Goal: Navigation & Orientation: Find specific page/section

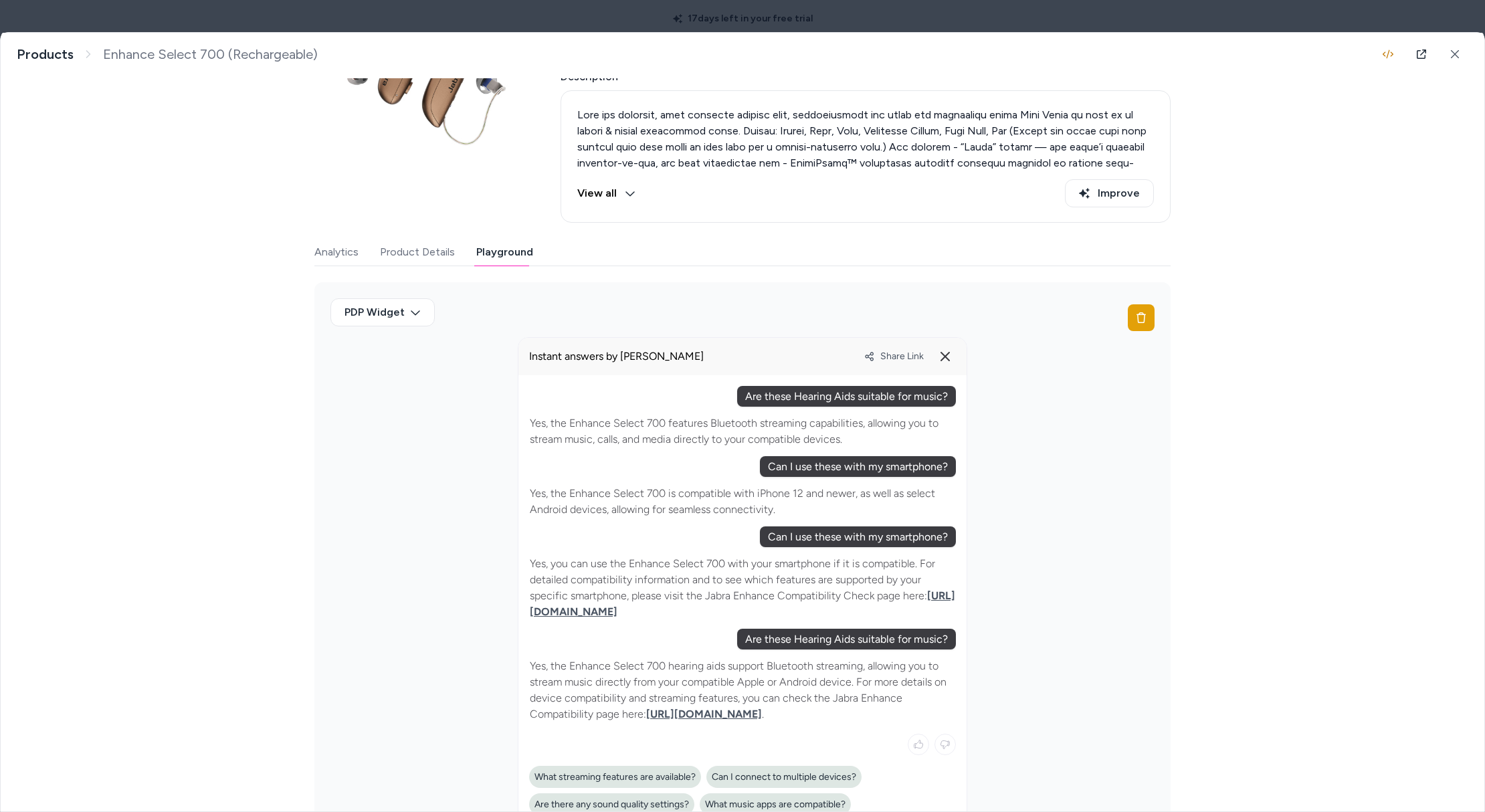
scroll to position [199, 0]
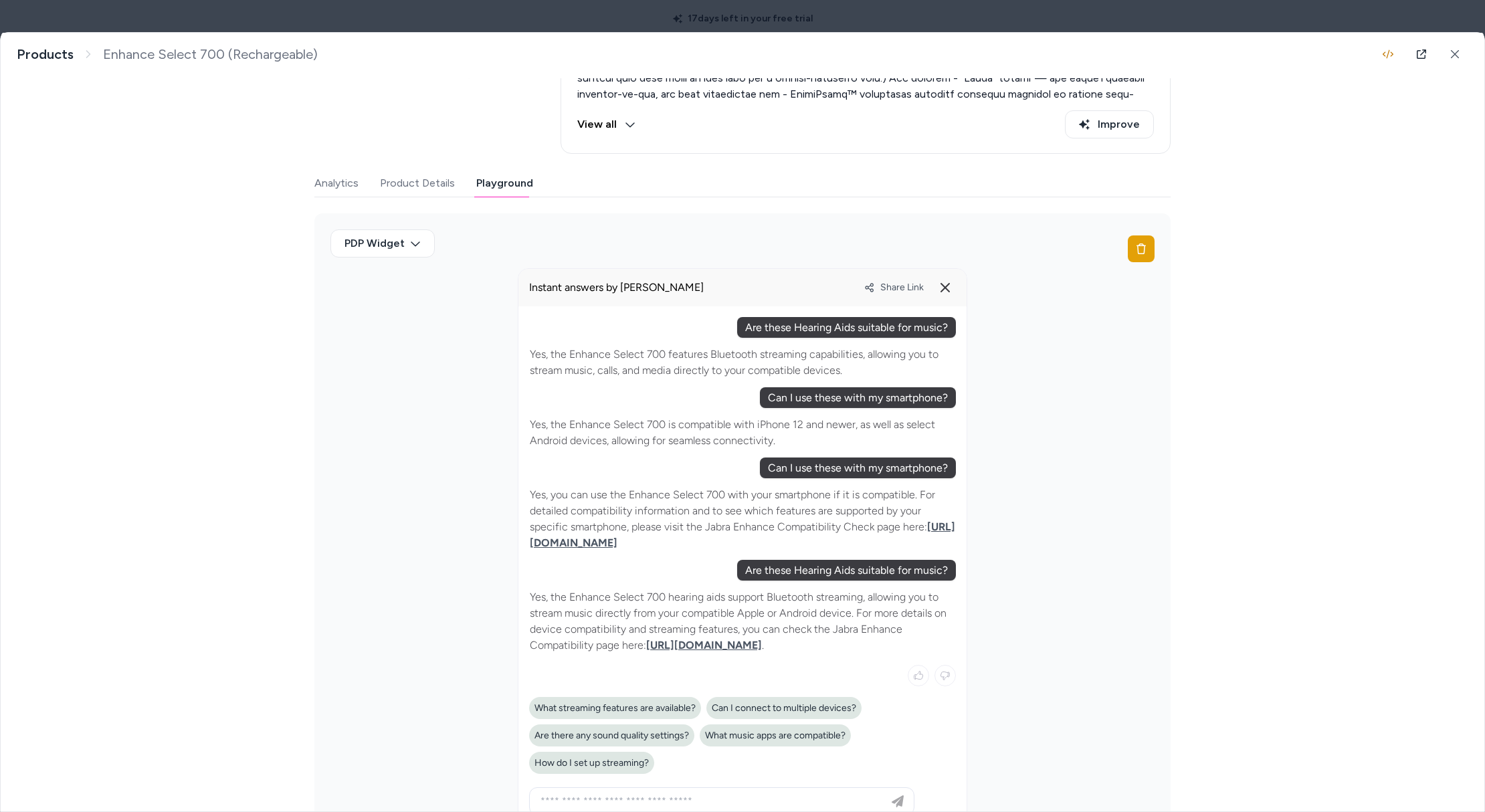
drag, startPoint x: 1208, startPoint y: 340, endPoint x: 529, endPoint y: 603, distance: 728.2
click at [540, 601] on div "Enhance Select 700 (Rechargeable) Products Enhance Select 700 (Rechargeable) La…" at bounding box center [742, 421] width 1483 height 779
click at [724, 642] on link "https://www.jabraenhance.com/compatibility" at bounding box center [704, 645] width 116 height 13
click at [896, 285] on span "Share Link" at bounding box center [901, 287] width 43 height 11
click at [1061, 366] on div "PDP Widget" at bounding box center [742, 535] width 856 height 643
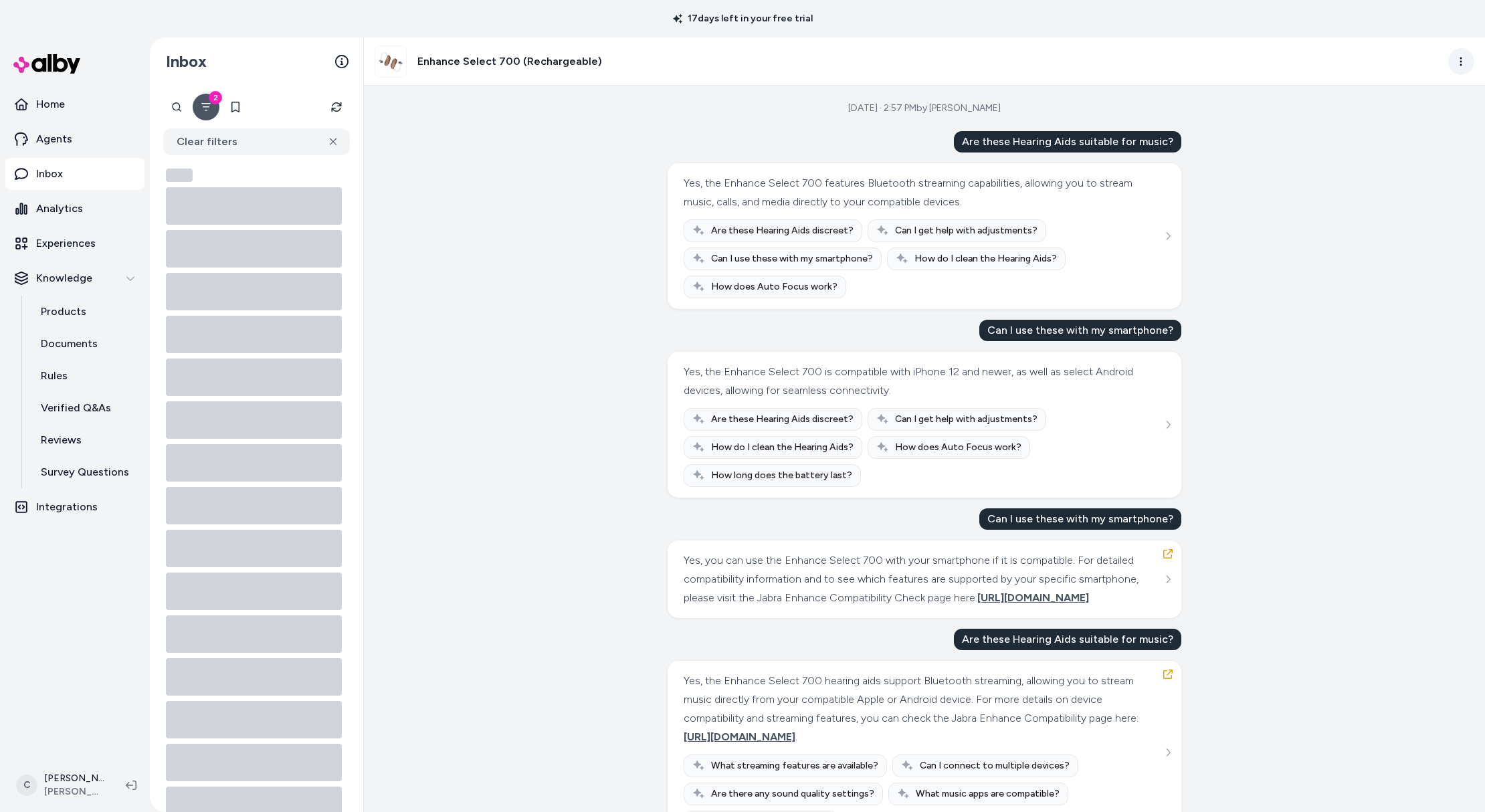
click at [1468, 63] on html "17 days left in your free trial Home Agents Inbox Analytics Experiences Knowled…" at bounding box center [742, 406] width 1485 height 812
click at [1354, 186] on div "Show advanced steps" at bounding box center [1402, 189] width 144 height 24
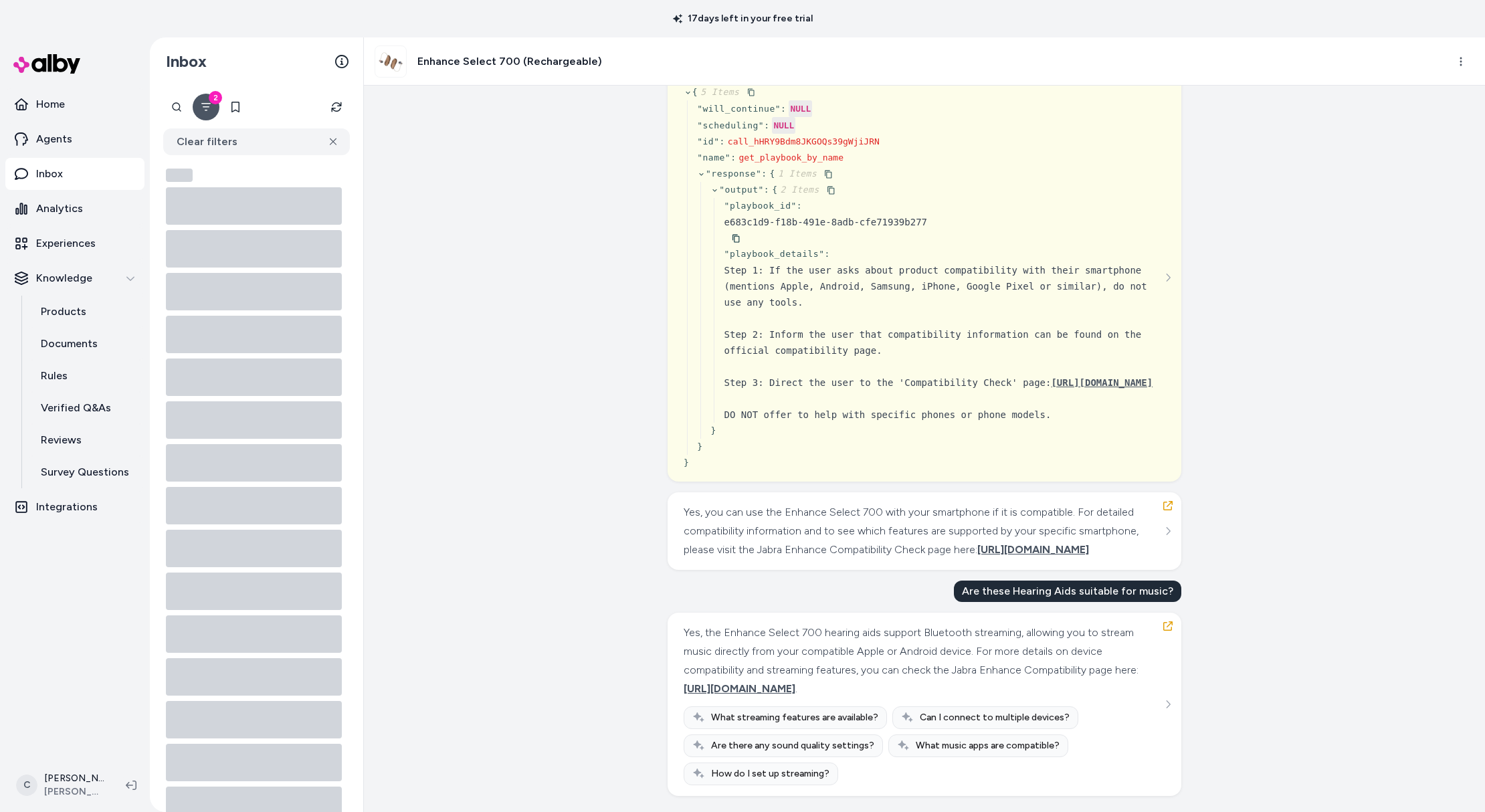
scroll to position [630, 0]
click at [1163, 703] on icon "See more" at bounding box center [1167, 704] width 9 height 9
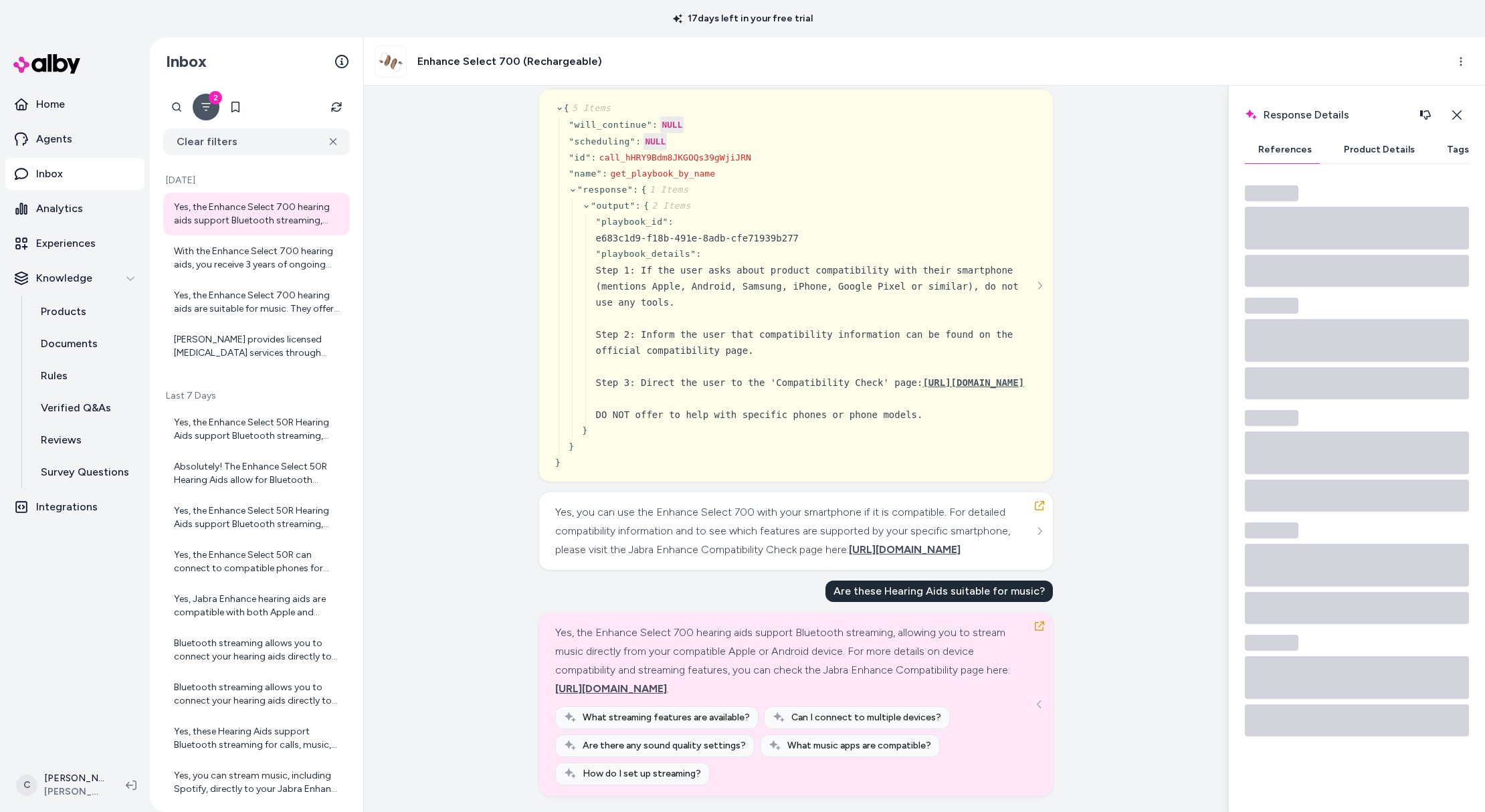
click at [1371, 144] on button "Product Details" at bounding box center [1379, 149] width 98 height 27
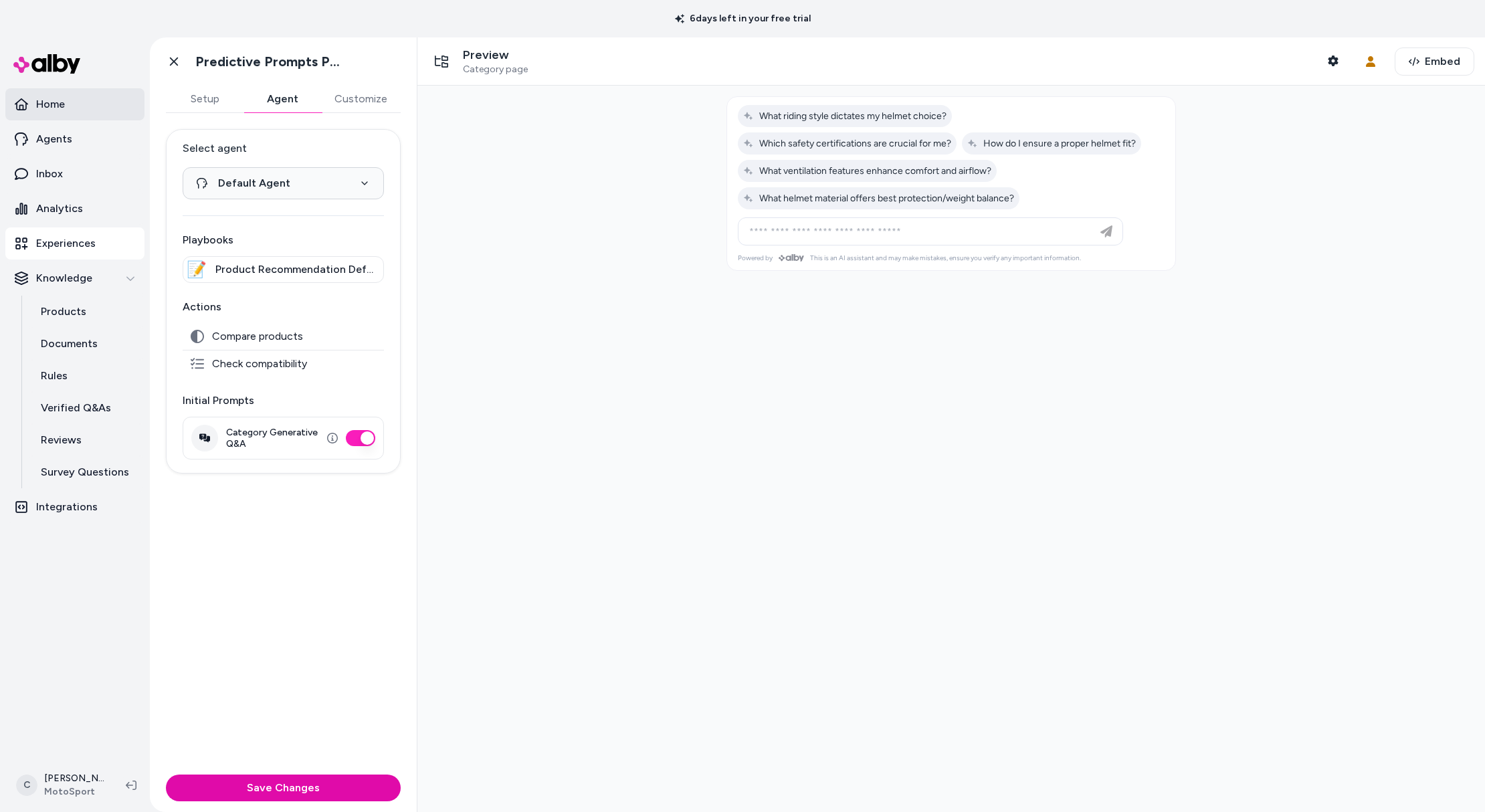
click at [80, 103] on link "Home" at bounding box center [75, 104] width 139 height 32
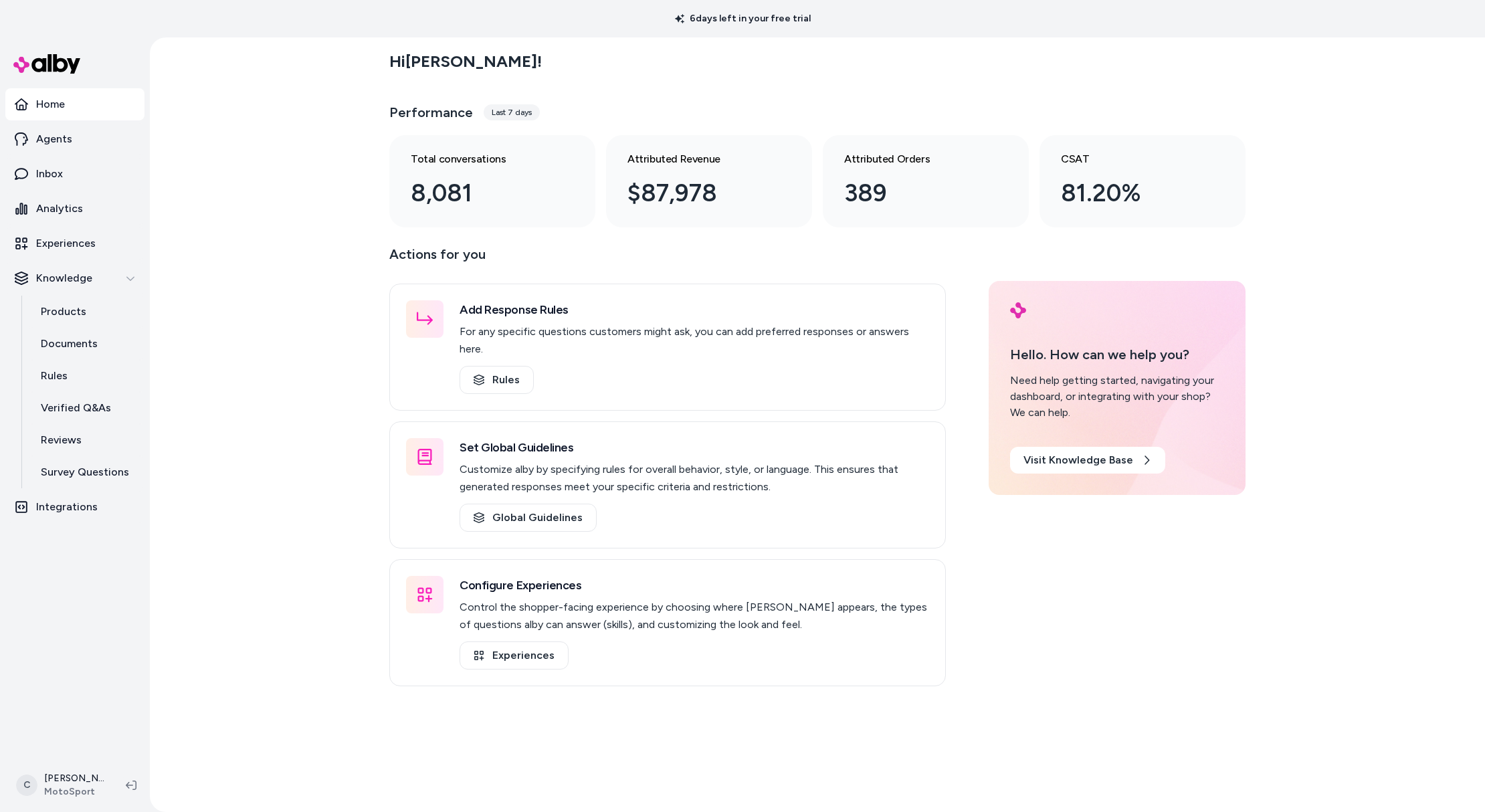
click at [798, 87] on div "Hi [PERSON_NAME] ! Performance Last 7 days Total conversations 8,081 Attributed…" at bounding box center [817, 135] width 856 height 184
